Goal: Task Accomplishment & Management: Complete application form

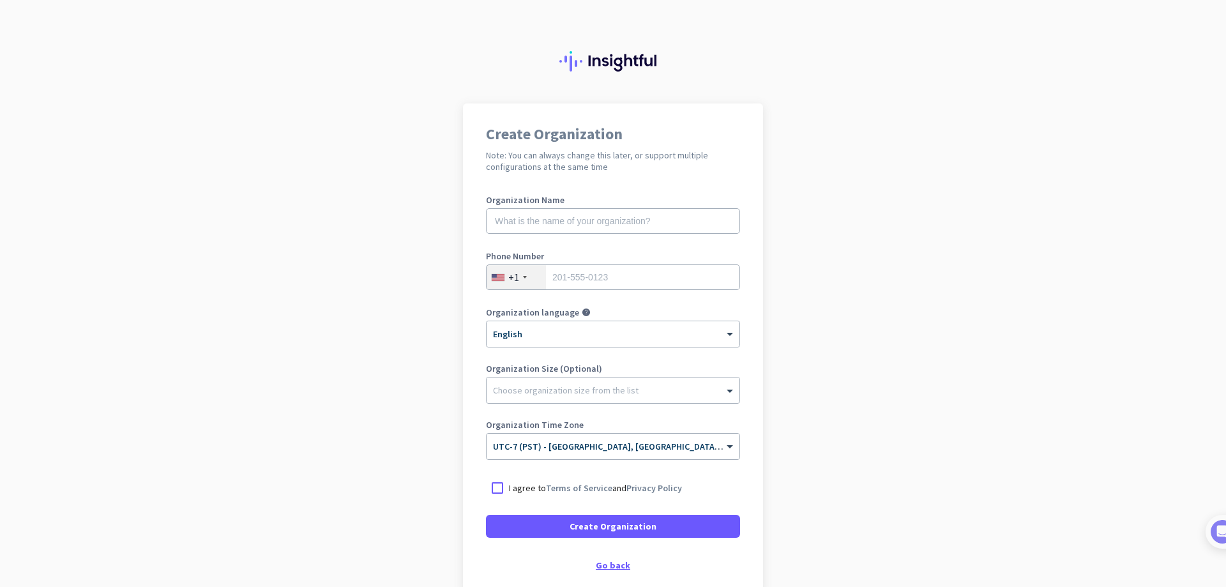
click at [616, 564] on div "Go back" at bounding box center [613, 565] width 254 height 9
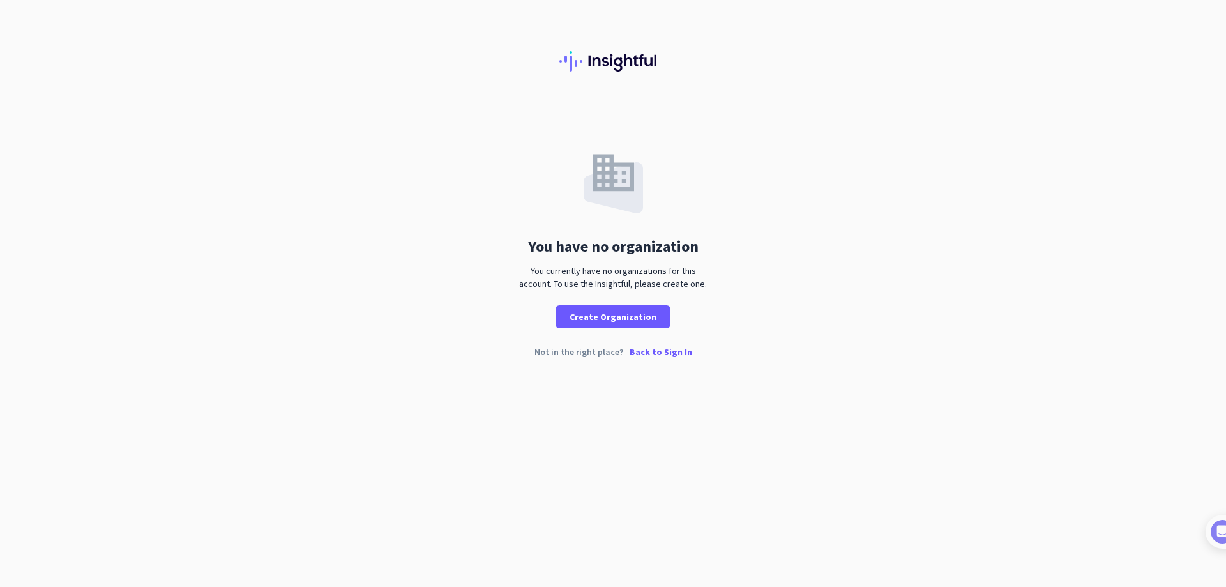
click at [669, 355] on p "Back to Sign In" at bounding box center [661, 352] width 63 height 9
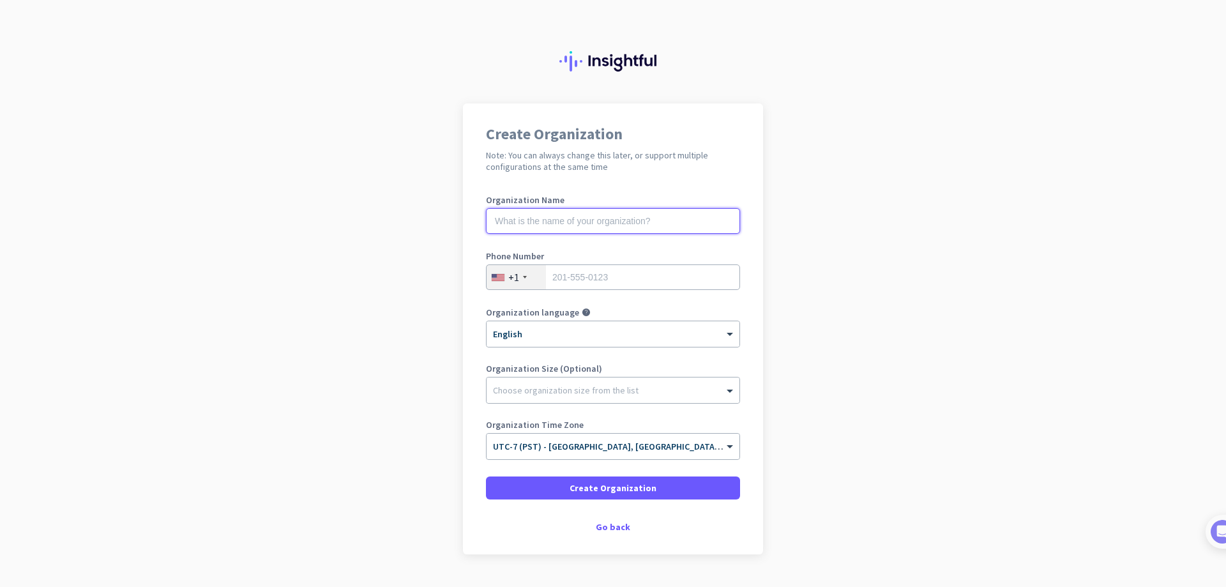
click at [620, 219] on input "text" at bounding box center [613, 221] width 254 height 26
type input "Mercor"
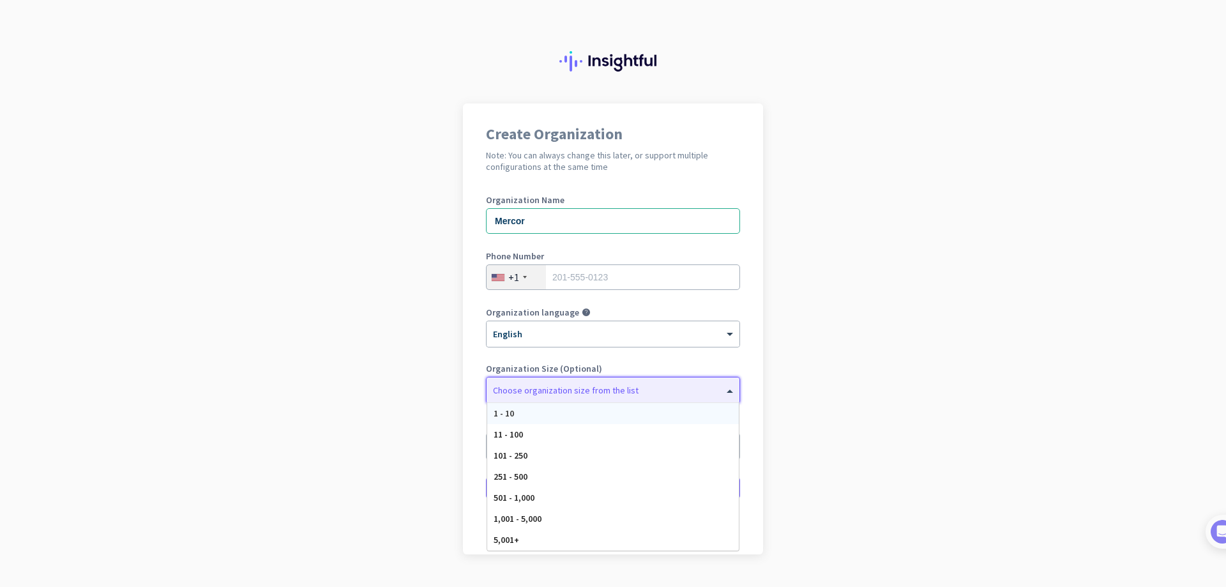
click at [629, 393] on div "Choose organization size from the list" at bounding box center [605, 390] width 237 height 11
click at [600, 499] on div "501 - 1,000" at bounding box center [613, 497] width 252 height 21
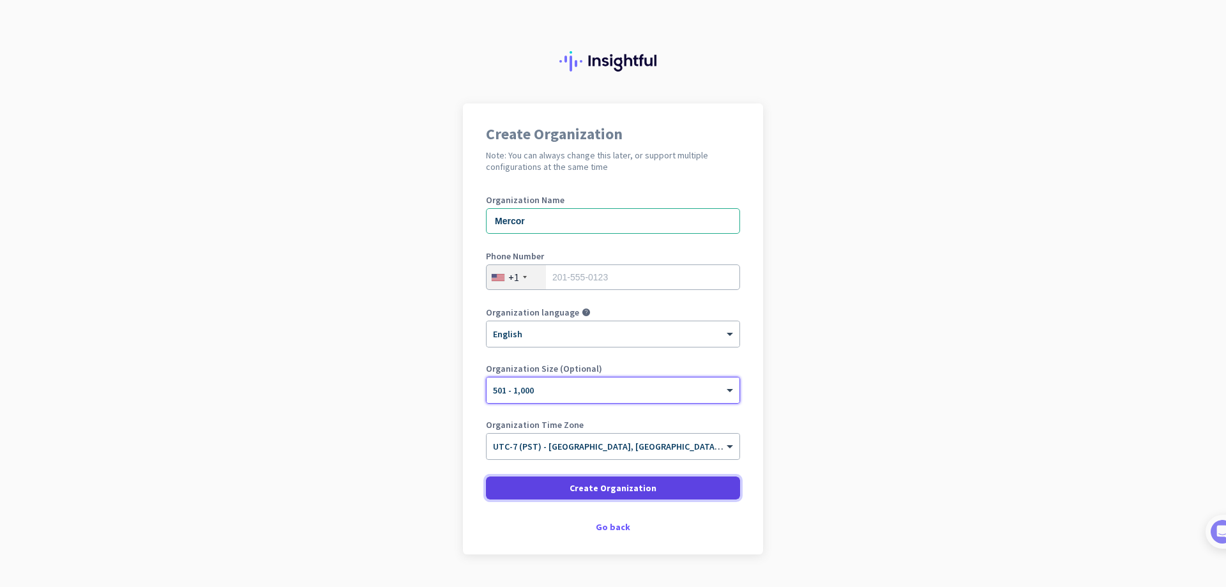
click at [618, 485] on span "Create Organization" at bounding box center [613, 488] width 87 height 13
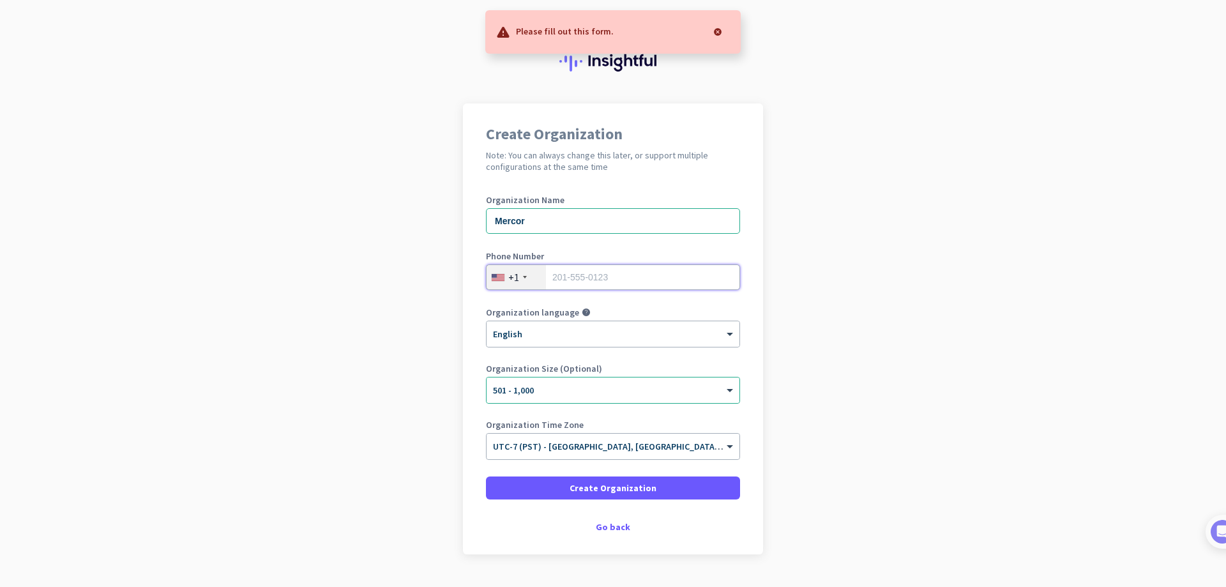
click at [607, 275] on input "tel" at bounding box center [613, 277] width 254 height 26
type input "5629814130"
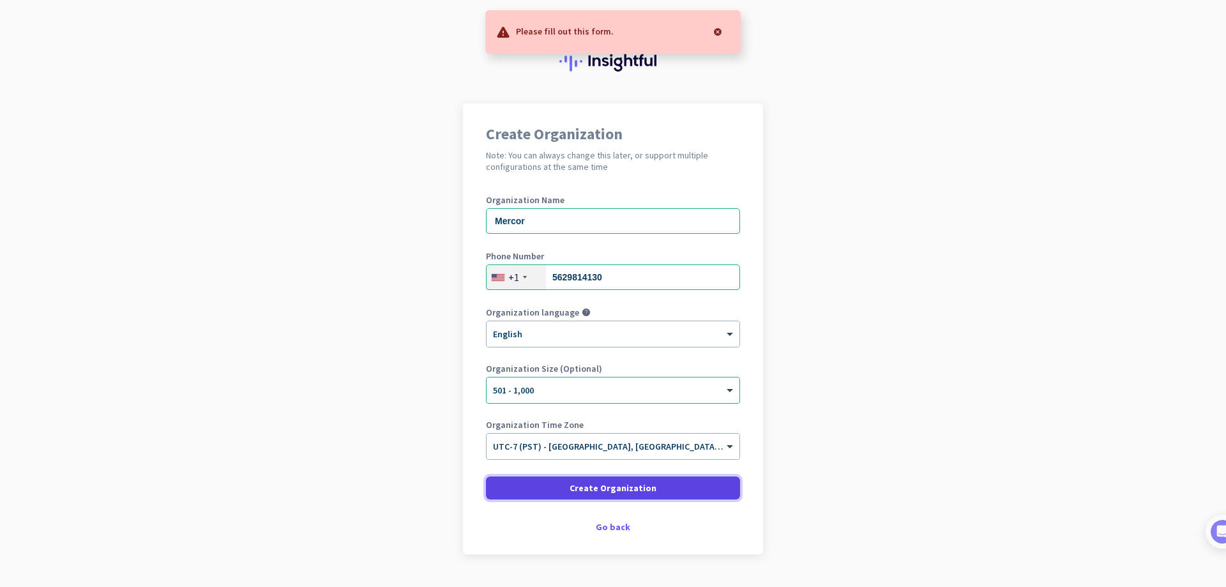
click at [627, 484] on span "Create Organization" at bounding box center [613, 488] width 87 height 13
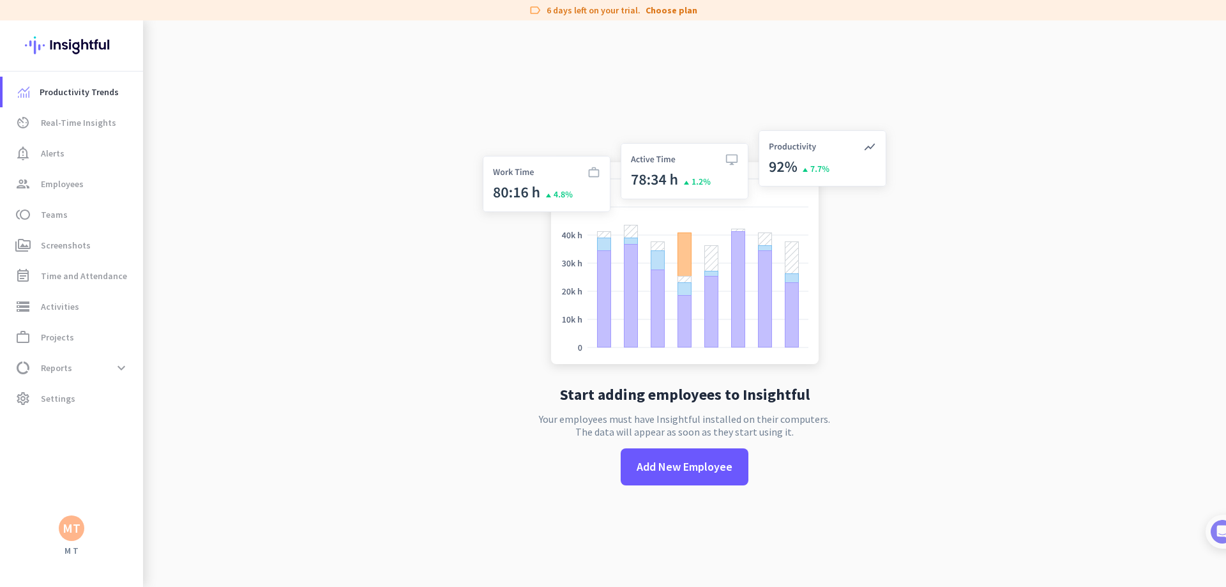
click at [70, 528] on div "MT" at bounding box center [72, 528] width 18 height 13
click at [138, 508] on span "Sign out" at bounding box center [139, 503] width 77 height 11
